Goal: Task Accomplishment & Management: Use online tool/utility

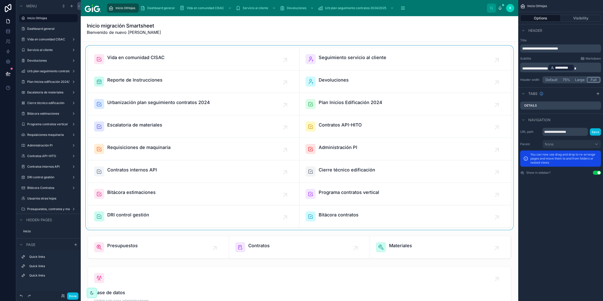
click at [195, 186] on div at bounding box center [300, 138] width 430 height 184
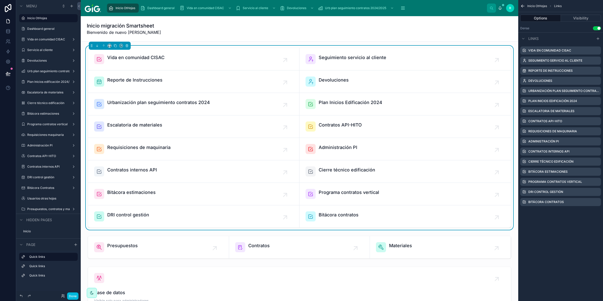
drag, startPoint x: 138, startPoint y: 194, endPoint x: 1, endPoint y: 119, distance: 156.5
click at [138, 194] on span "Bitácora estimaciones" at bounding box center [131, 192] width 48 height 7
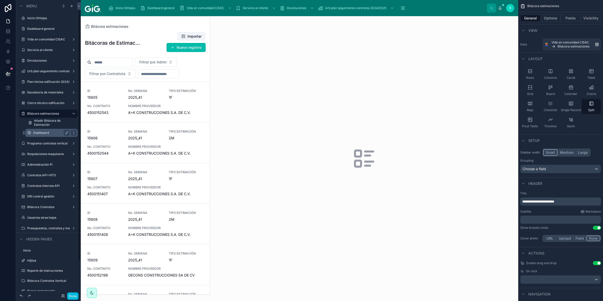
click at [47, 132] on label "Dashboard" at bounding box center [50, 133] width 34 height 4
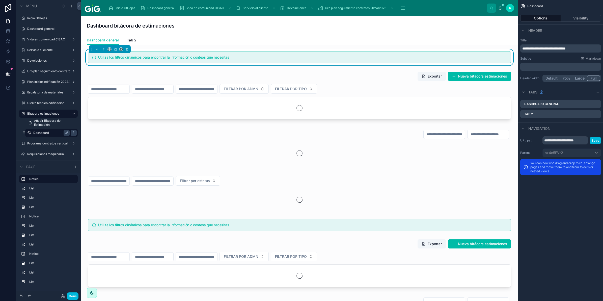
click at [133, 39] on span "Tab 2" at bounding box center [132, 40] width 10 height 5
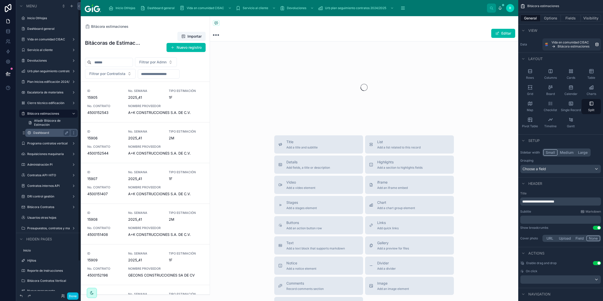
click at [43, 132] on label "Dashboard" at bounding box center [50, 133] width 34 height 4
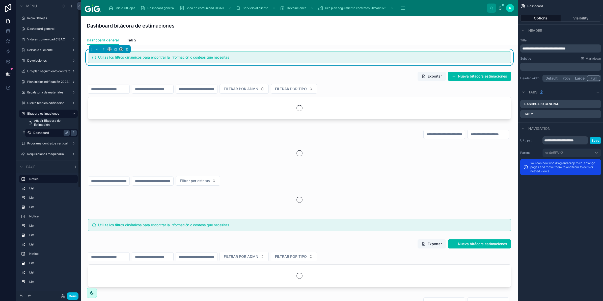
click at [105, 40] on span "Dashboard general" at bounding box center [103, 40] width 32 height 5
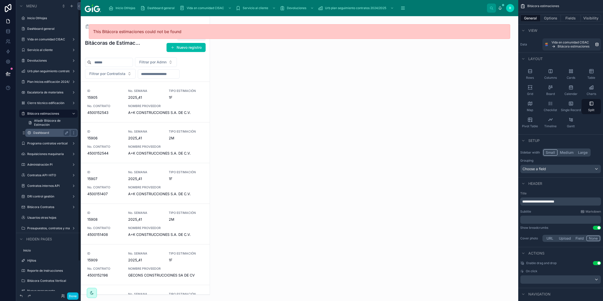
click at [56, 132] on label "Dashboard" at bounding box center [50, 133] width 34 height 4
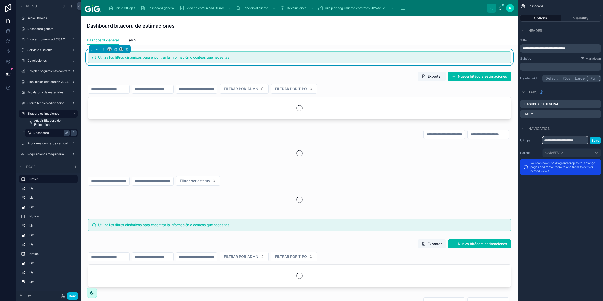
click at [578, 143] on input "**********" at bounding box center [565, 140] width 45 height 8
drag, startPoint x: 562, startPoint y: 139, endPoint x: 593, endPoint y: 141, distance: 30.6
click at [593, 141] on div "**********" at bounding box center [572, 140] width 59 height 8
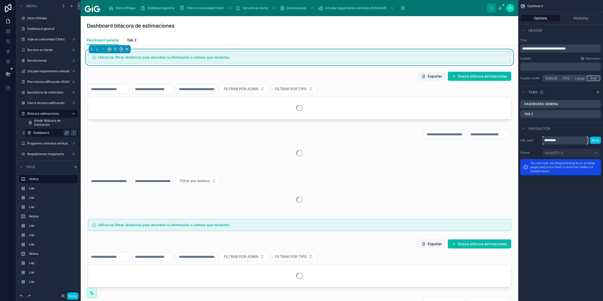
scroll to position [0, 0]
type input "**********"
click at [595, 142] on button "Save" at bounding box center [595, 140] width 11 height 7
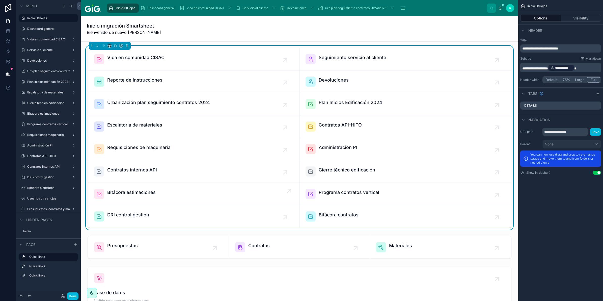
click at [153, 187] on link "Bitácora estimaciones" at bounding box center [194, 194] width 212 height 22
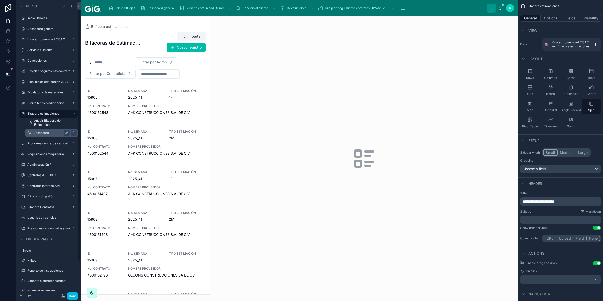
click at [55, 133] on label "Dashboard" at bounding box center [50, 133] width 34 height 4
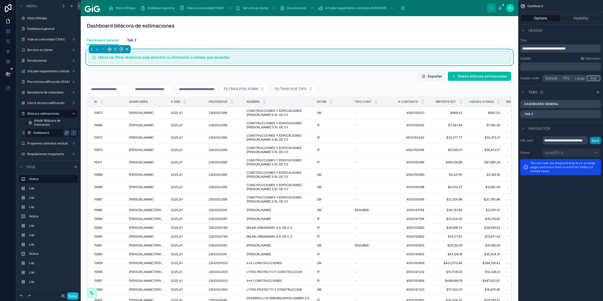
click at [596, 138] on button "Save" at bounding box center [595, 140] width 11 height 7
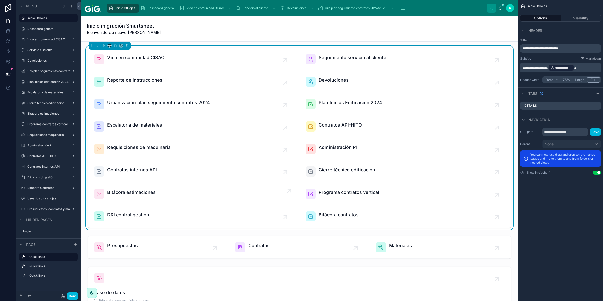
click at [190, 191] on div "Bitácora estimaciones" at bounding box center [193, 194] width 199 height 10
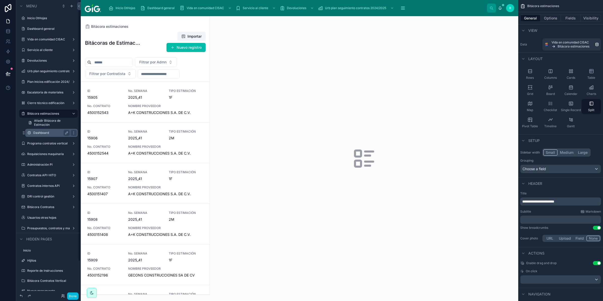
click at [48, 131] on label "Dashboard" at bounding box center [50, 133] width 34 height 4
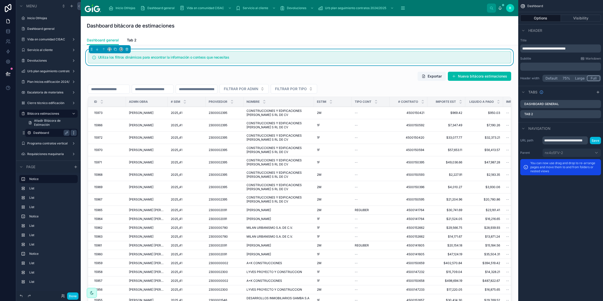
click at [73, 132] on icon "scrollable content" at bounding box center [73, 132] width 0 height 0
click at [89, 128] on div "Clone" at bounding box center [91, 128] width 15 height 5
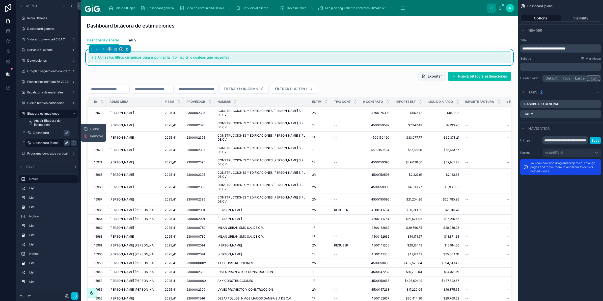
drag, startPoint x: 87, startPoint y: 130, endPoint x: 64, endPoint y: 143, distance: 26.1
click at [64, 143] on button "scrollable content" at bounding box center [67, 143] width 6 height 6
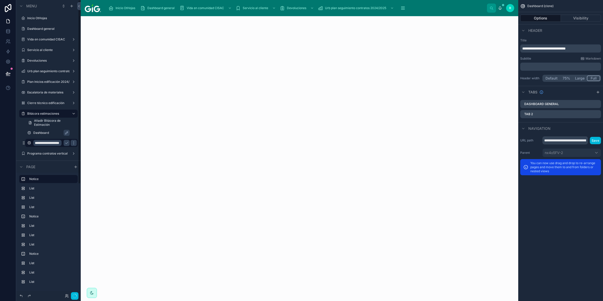
click at [48, 144] on input "**********" at bounding box center [47, 143] width 28 height 6
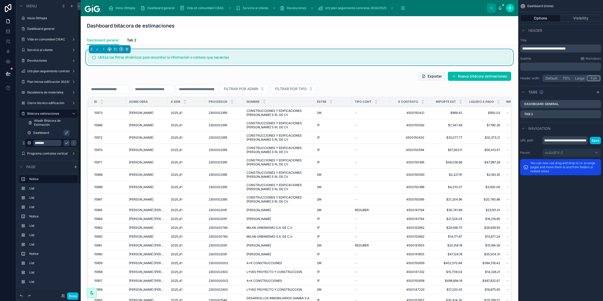
type input "*******"
click at [66, 144] on icon "scrollable content" at bounding box center [67, 143] width 4 height 4
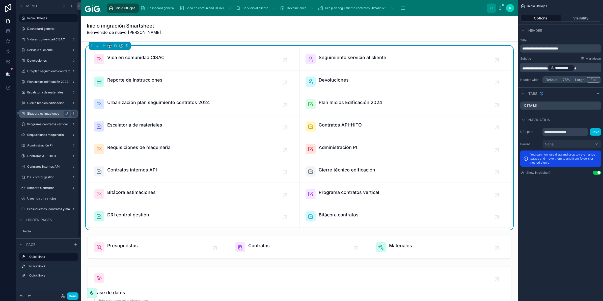
click at [49, 115] on label "Bitácora estimaciones" at bounding box center [47, 114] width 40 height 4
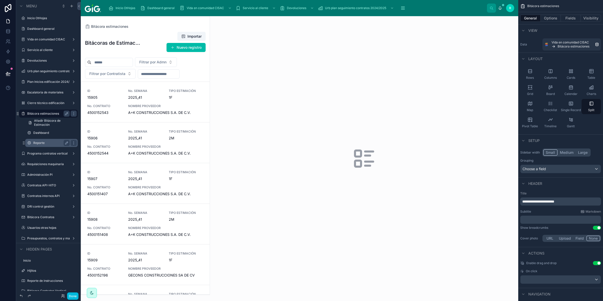
click at [53, 143] on label "Reporte" at bounding box center [50, 143] width 34 height 4
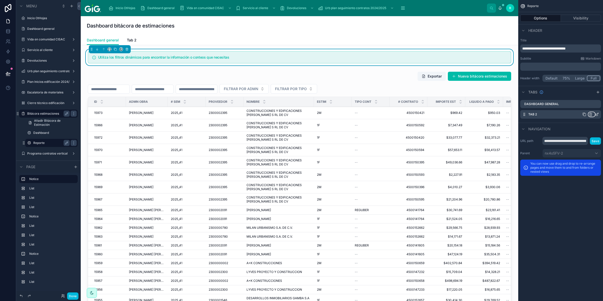
click at [590, 114] on icon "scrollable content" at bounding box center [591, 114] width 4 height 4
click at [574, 125] on span "Remove tab and contents" at bounding box center [569, 124] width 43 height 6
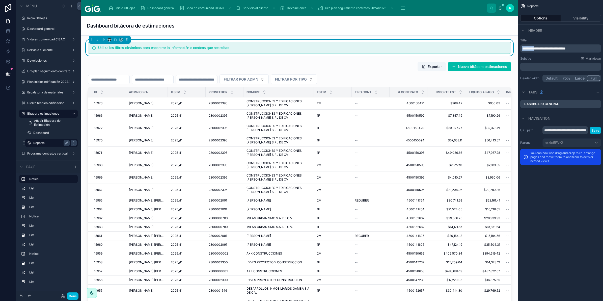
drag, startPoint x: 540, startPoint y: 48, endPoint x: 517, endPoint y: 48, distance: 23.0
click at [517, 48] on div "Inicio OtHojas Dashboard general Vida en comunidad CISAC Servicio al cliente De…" at bounding box center [342, 150] width 523 height 301
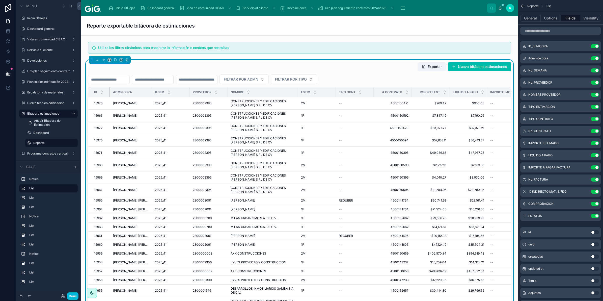
drag, startPoint x: 125, startPoint y: 92, endPoint x: 109, endPoint y: 95, distance: 16.1
click at [109, 95] on div at bounding box center [110, 92] width 2 height 10
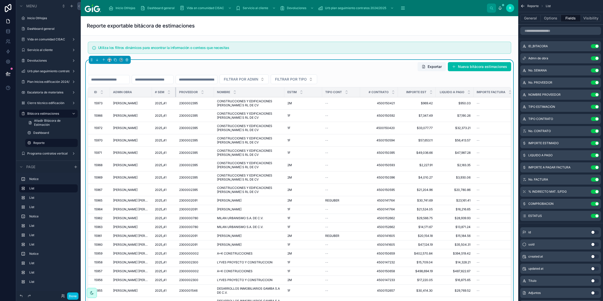
drag, startPoint x: 189, startPoint y: 93, endPoint x: 176, endPoint y: 93, distance: 13.6
click at [176, 93] on div at bounding box center [176, 92] width 2 height 10
click at [548, 19] on button "Options" at bounding box center [551, 18] width 20 height 7
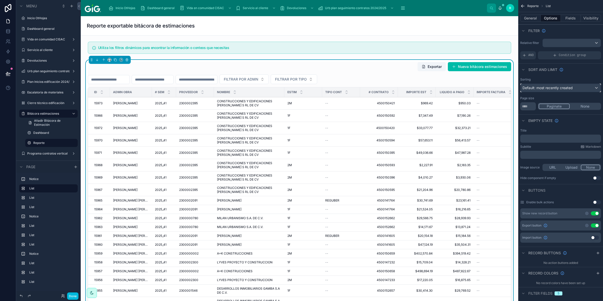
click at [563, 86] on span "Default: most recently created" at bounding box center [548, 88] width 50 height 4
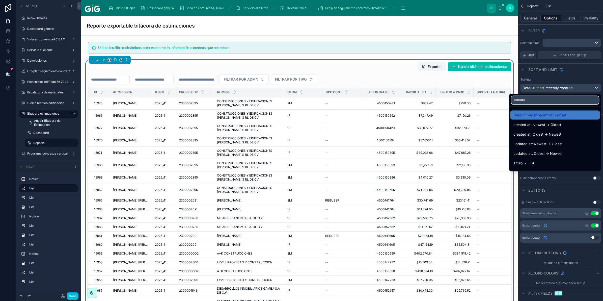
click at [564, 104] on input "text" at bounding box center [556, 100] width 88 height 8
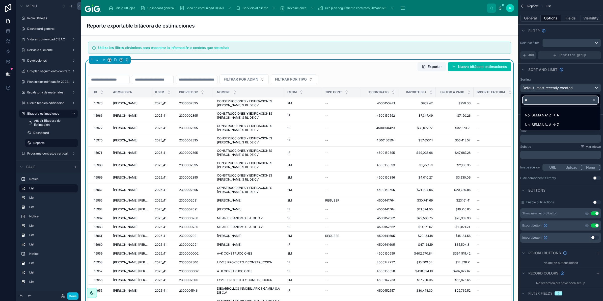
type input "***"
click at [567, 114] on div "No. SEMANA: Z -> A" at bounding box center [561, 115] width 72 height 6
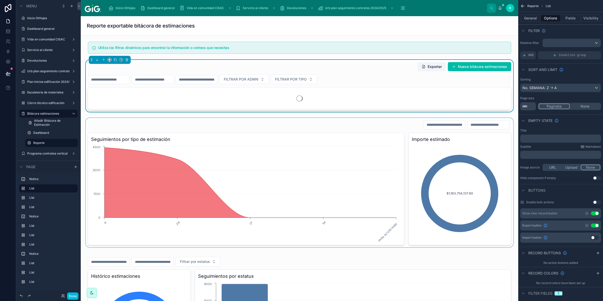
click at [271, 124] on div at bounding box center [300, 182] width 430 height 129
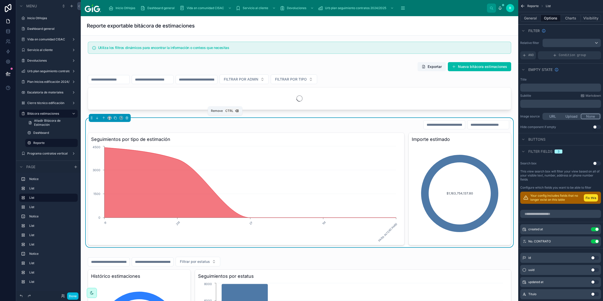
drag, startPoint x: 127, startPoint y: 119, endPoint x: 98, endPoint y: 10, distance: 112.8
click at [127, 119] on icon at bounding box center [127, 118] width 4 height 4
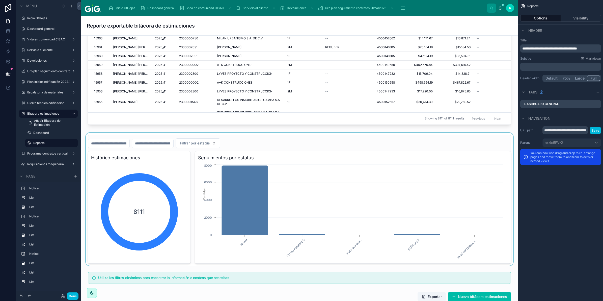
scroll to position [221, 0]
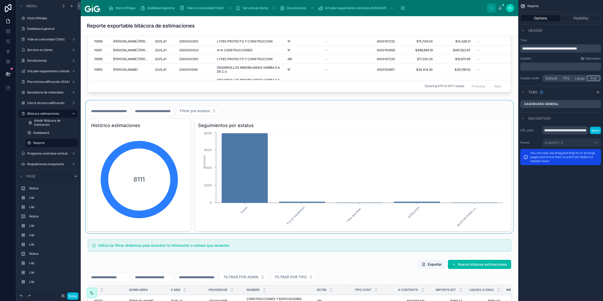
click at [318, 101] on div at bounding box center [300, 166] width 430 height 133
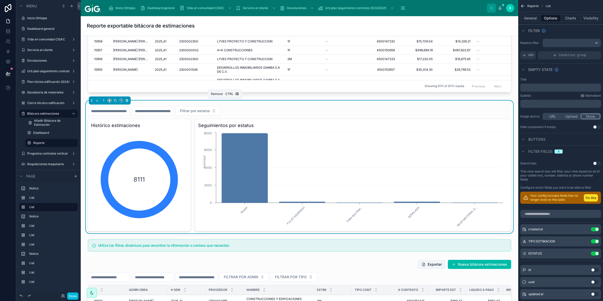
click at [128, 100] on icon at bounding box center [127, 101] width 4 height 4
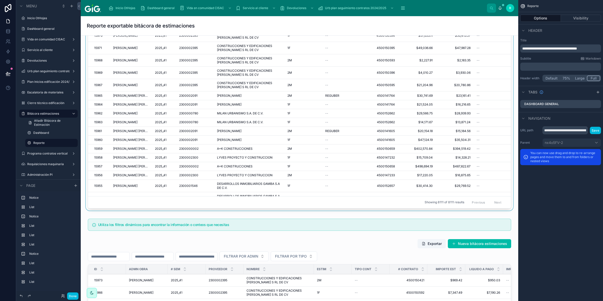
scroll to position [126, 0]
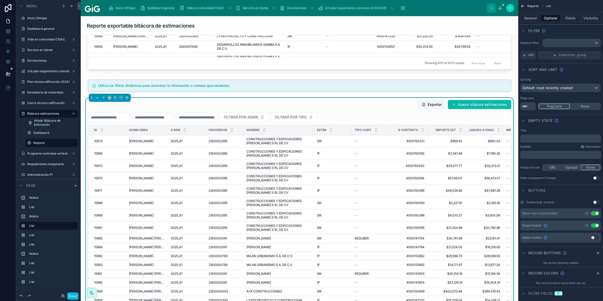
scroll to position [252, 0]
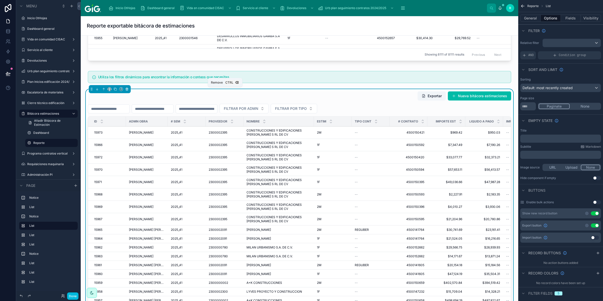
click at [125, 90] on icon at bounding box center [127, 89] width 4 height 4
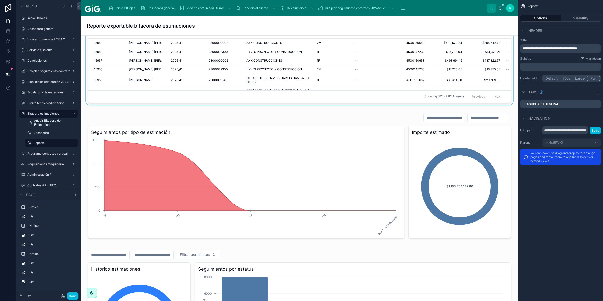
scroll to position [758, 0]
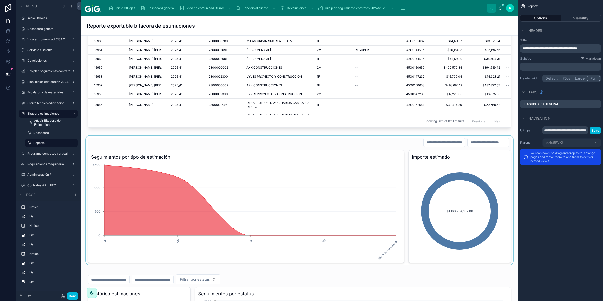
click at [146, 144] on div at bounding box center [300, 200] width 430 height 129
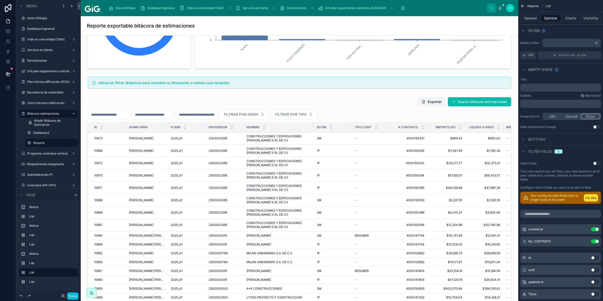
scroll to position [257, 0]
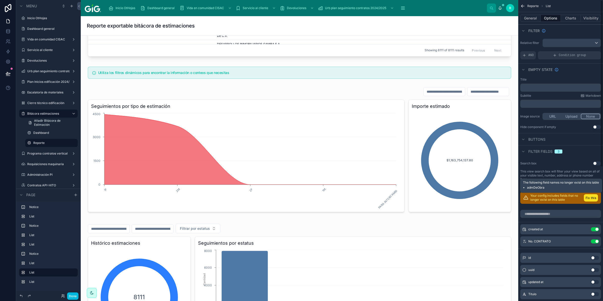
click at [591, 197] on button "Fix this" at bounding box center [591, 197] width 14 height 7
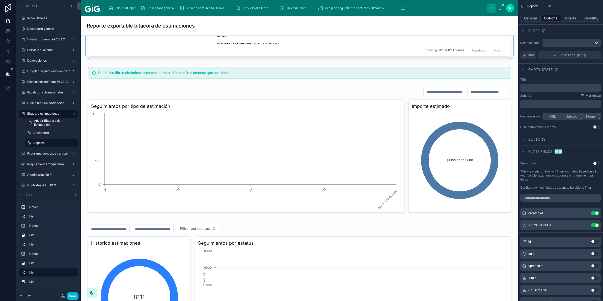
scroll to position [0, 0]
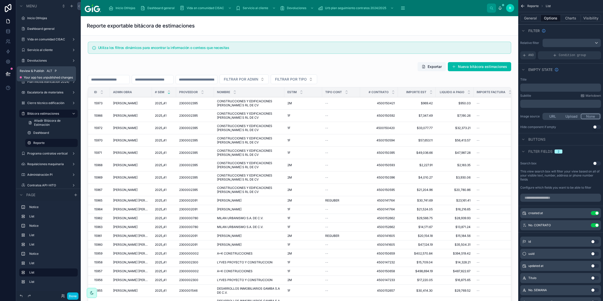
drag, startPoint x: 7, startPoint y: 74, endPoint x: 51, endPoint y: 108, distance: 55.3
click at [7, 74] on icon at bounding box center [8, 73] width 4 height 3
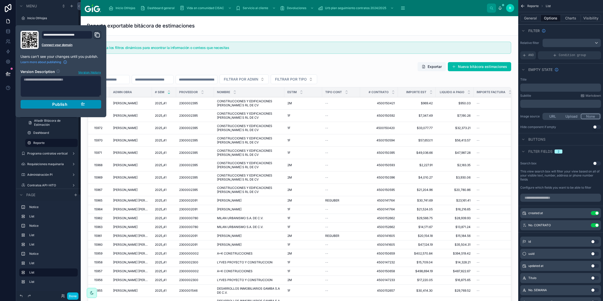
click at [78, 107] on button "Publish" at bounding box center [60, 104] width 81 height 9
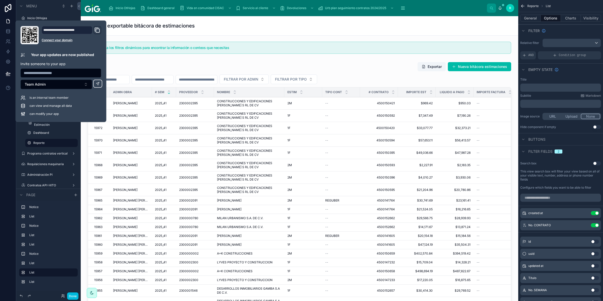
click at [217, 18] on div "Reporte exportable bitácora de estimaciones" at bounding box center [300, 25] width 426 height 19
